Goal: Task Accomplishment & Management: Manage account settings

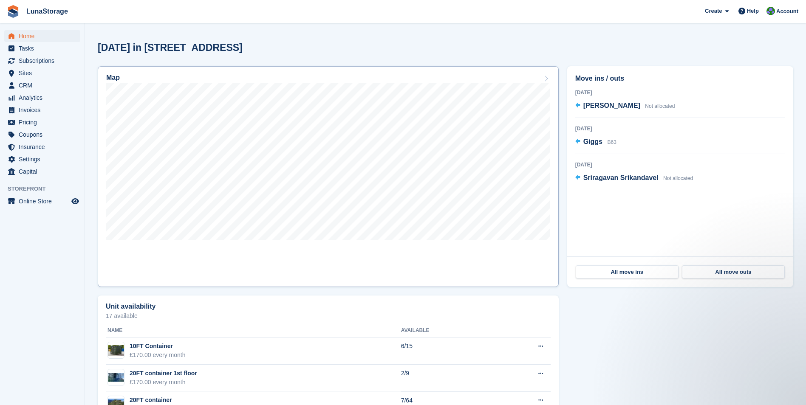
scroll to position [212, 0]
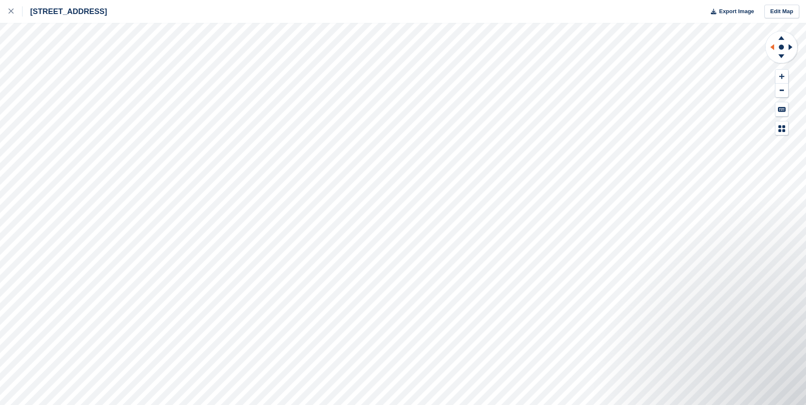
click at [769, 51] on icon at bounding box center [770, 47] width 11 height 22
click at [789, 51] on icon at bounding box center [791, 47] width 11 height 22
click at [768, 46] on icon at bounding box center [770, 47] width 11 height 22
click at [774, 48] on icon at bounding box center [770, 47] width 11 height 22
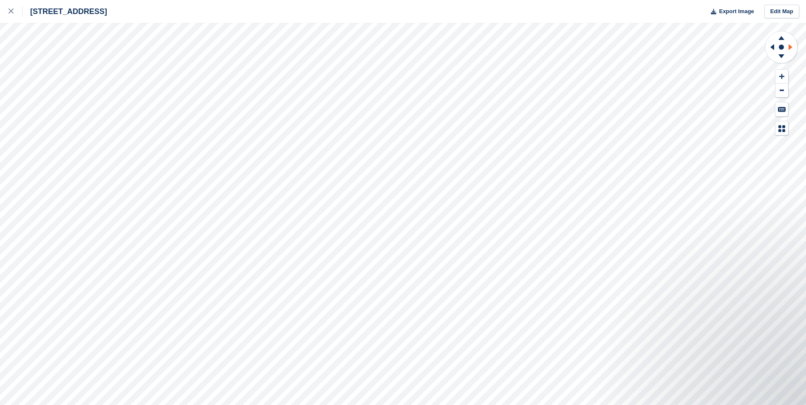
click at [790, 47] on icon at bounding box center [790, 47] width 4 height 6
click at [771, 47] on icon at bounding box center [772, 47] width 4 height 6
click at [770, 46] on icon at bounding box center [770, 47] width 11 height 22
click at [783, 34] on icon at bounding box center [781, 36] width 22 height 11
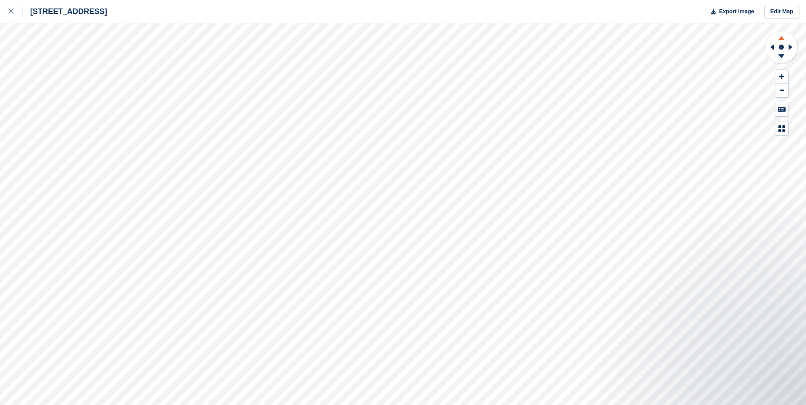
click at [783, 34] on icon at bounding box center [781, 36] width 22 height 11
click at [775, 59] on icon at bounding box center [781, 57] width 22 height 11
click at [782, 35] on icon at bounding box center [781, 36] width 22 height 11
click at [789, 48] on icon at bounding box center [790, 47] width 4 height 6
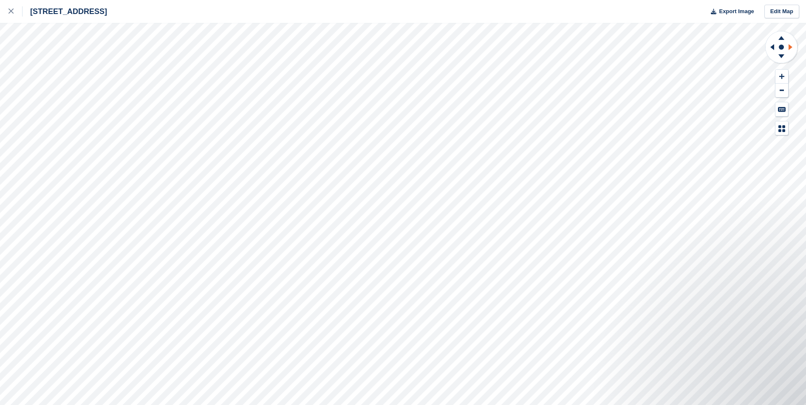
click at [789, 48] on icon at bounding box center [790, 47] width 4 height 6
click at [782, 55] on icon at bounding box center [781, 56] width 6 height 4
click at [783, 37] on icon at bounding box center [781, 36] width 22 height 11
click at [767, 48] on icon at bounding box center [770, 47] width 11 height 22
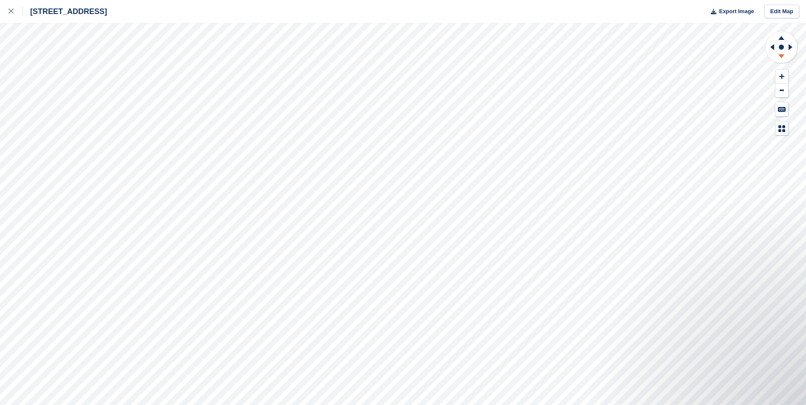
click at [779, 58] on icon at bounding box center [781, 57] width 22 height 11
click at [12, 11] on icon at bounding box center [10, 10] width 5 height 5
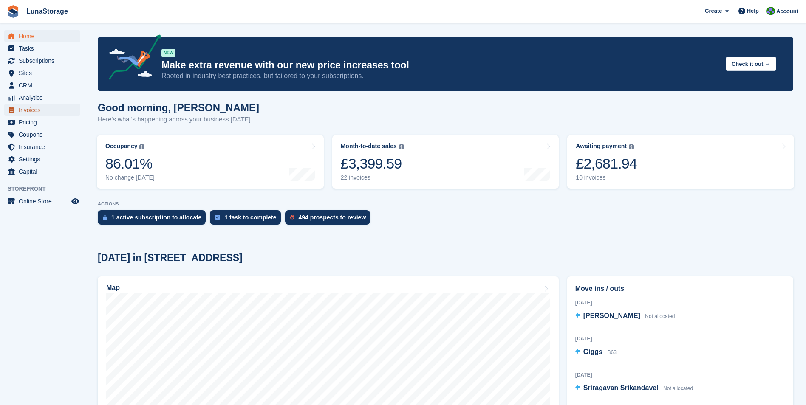
click at [34, 111] on span "Invoices" at bounding box center [44, 110] width 51 height 12
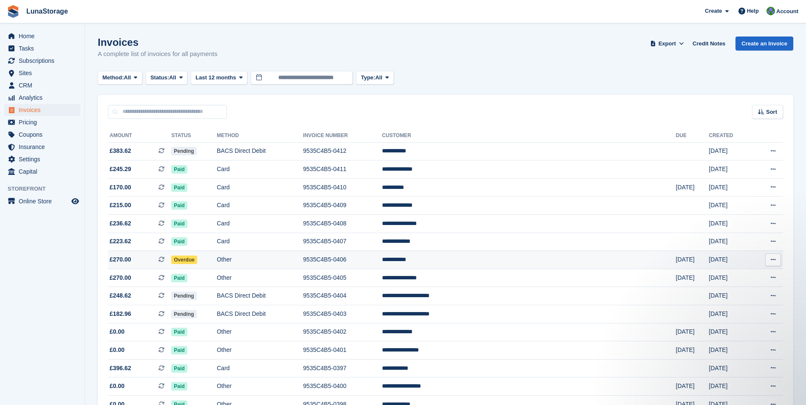
click at [489, 257] on td "**********" at bounding box center [529, 260] width 294 height 18
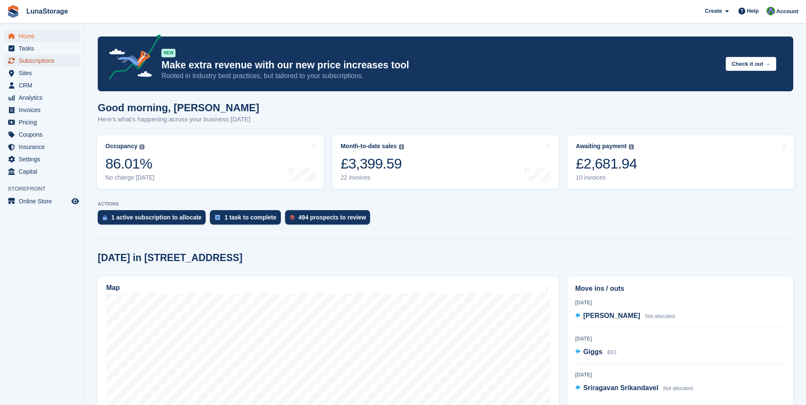
click at [22, 62] on span "Subscriptions" at bounding box center [44, 61] width 51 height 12
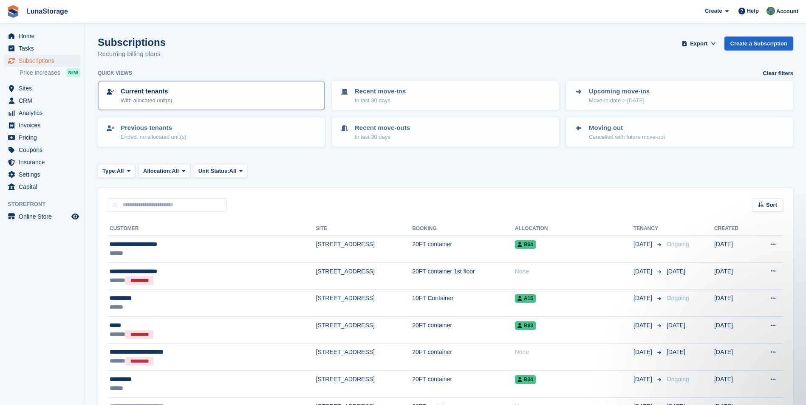
click at [172, 96] on div "Current tenants With allocated unit(s)" at bounding box center [211, 96] width 212 height 18
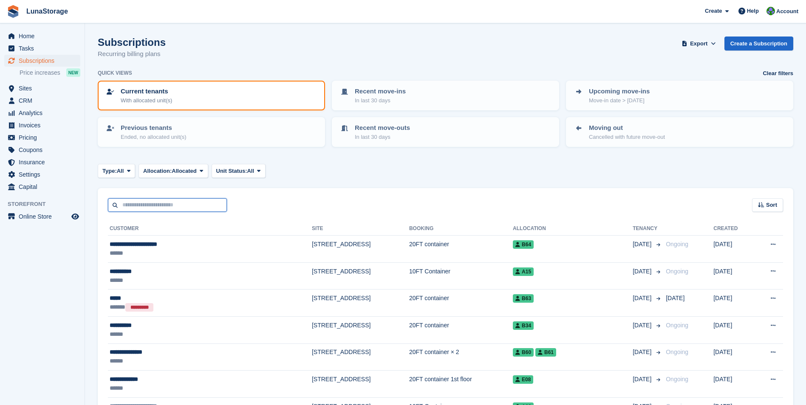
click at [141, 205] on input "text" at bounding box center [167, 205] width 119 height 14
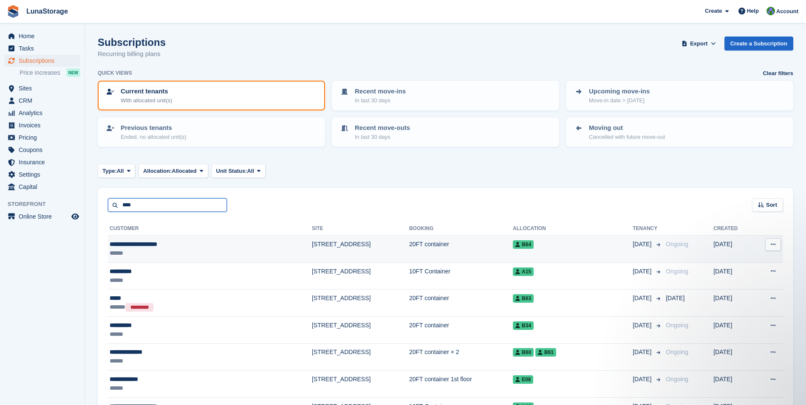
type input "****"
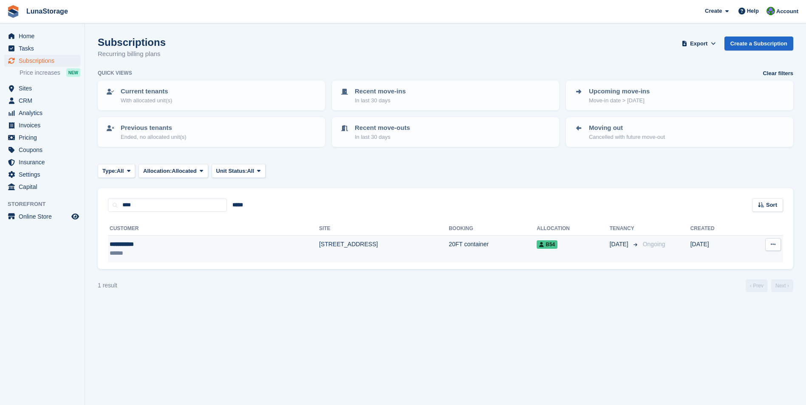
click at [128, 243] on div "**********" at bounding box center [157, 244] width 94 height 9
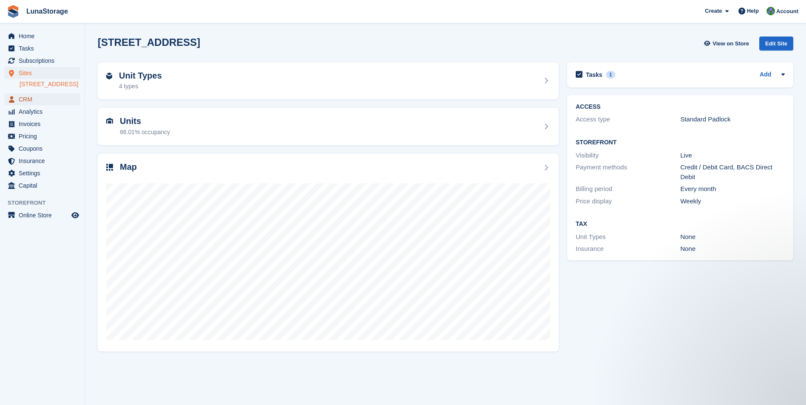
click at [28, 104] on span "CRM" at bounding box center [44, 99] width 51 height 12
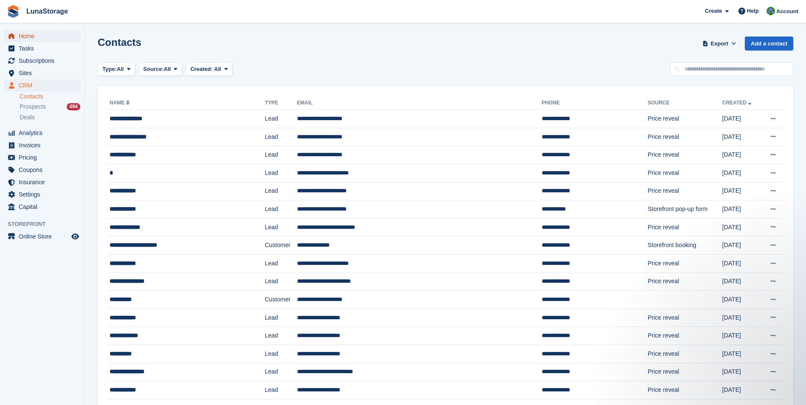
click at [29, 38] on span "Home" at bounding box center [44, 36] width 51 height 12
